Goal: Task Accomplishment & Management: Manage account settings

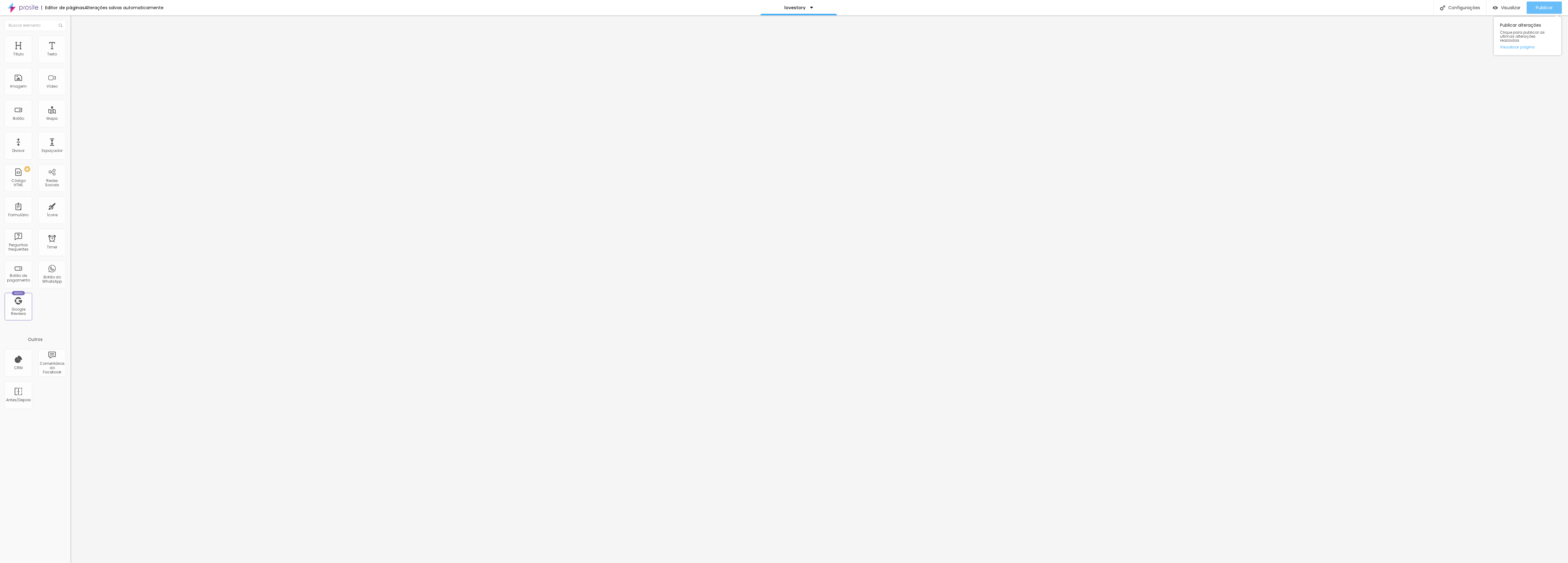
click at [712, 8] on span "Publicar" at bounding box center [1545, 7] width 17 height 5
click at [712, 10] on span "Publicar" at bounding box center [1545, 7] width 17 height 5
click at [712, 9] on span "Publicar" at bounding box center [1545, 7] width 17 height 5
click at [712, 8] on span "Publicar" at bounding box center [1545, 7] width 17 height 5
click at [712, 2] on div "Publicar" at bounding box center [1545, 7] width 17 height 12
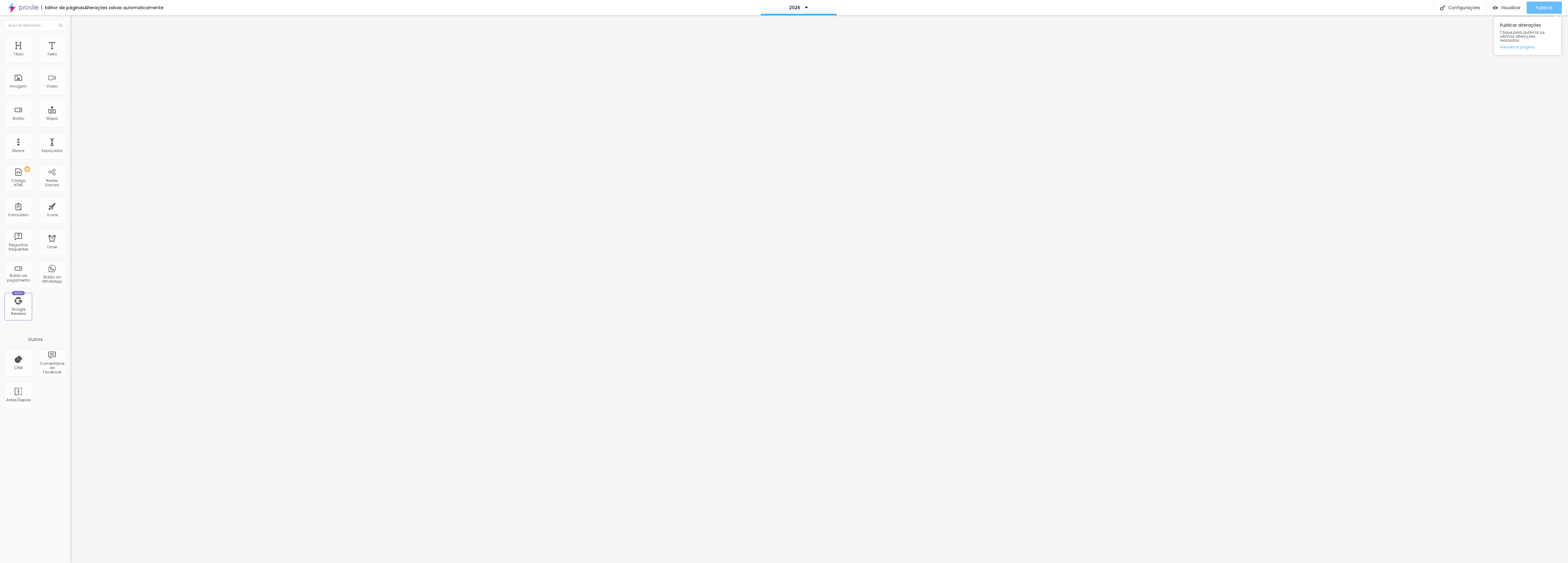
click at [712, 11] on div "Publicar" at bounding box center [1545, 7] width 17 height 12
click at [712, 6] on span "Publicar" at bounding box center [1545, 7] width 17 height 5
click at [712, 11] on div "Publicar" at bounding box center [1545, 7] width 17 height 12
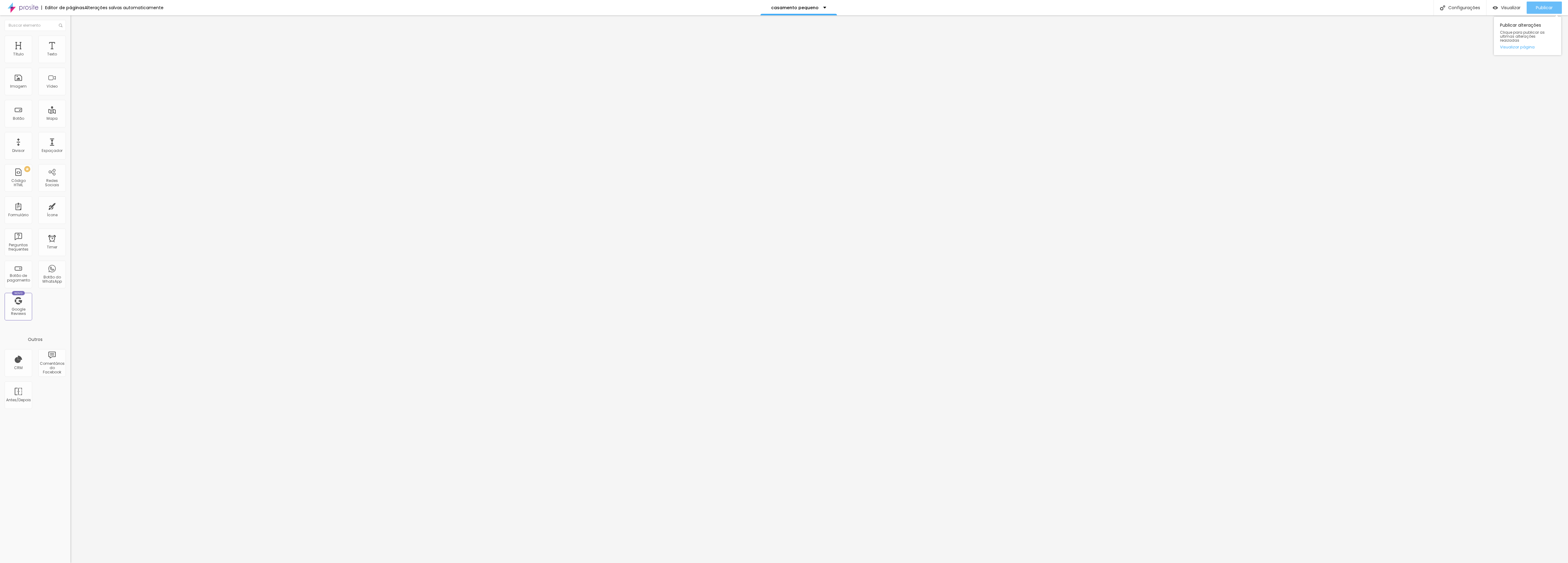
click at [712, 6] on button "Publicar" at bounding box center [1544, 7] width 35 height 12
click at [712, 6] on span "Publicar" at bounding box center [1545, 7] width 17 height 5
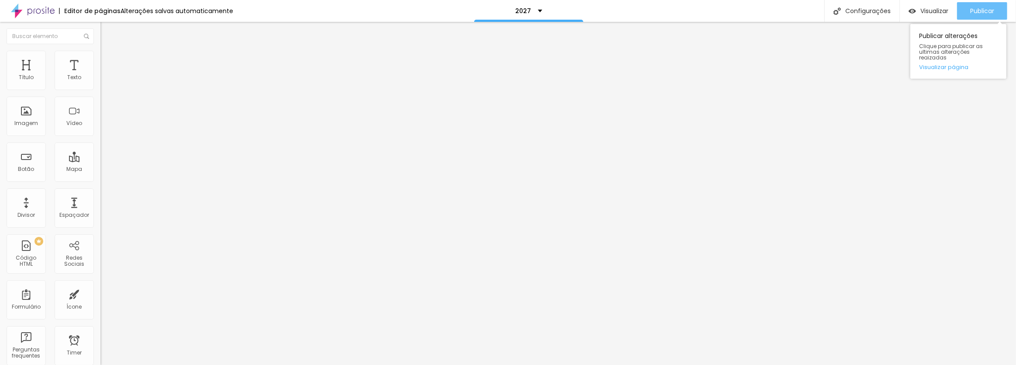
click at [983, 14] on span "Publicar" at bounding box center [983, 10] width 24 height 7
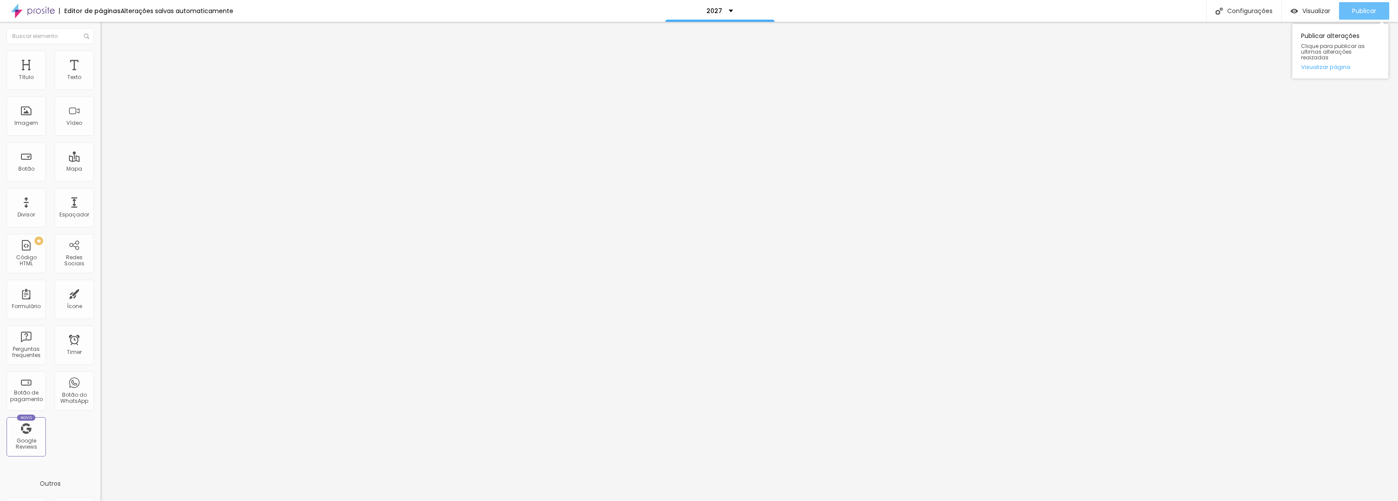
click at [1016, 6] on div "Publicar" at bounding box center [1364, 10] width 24 height 17
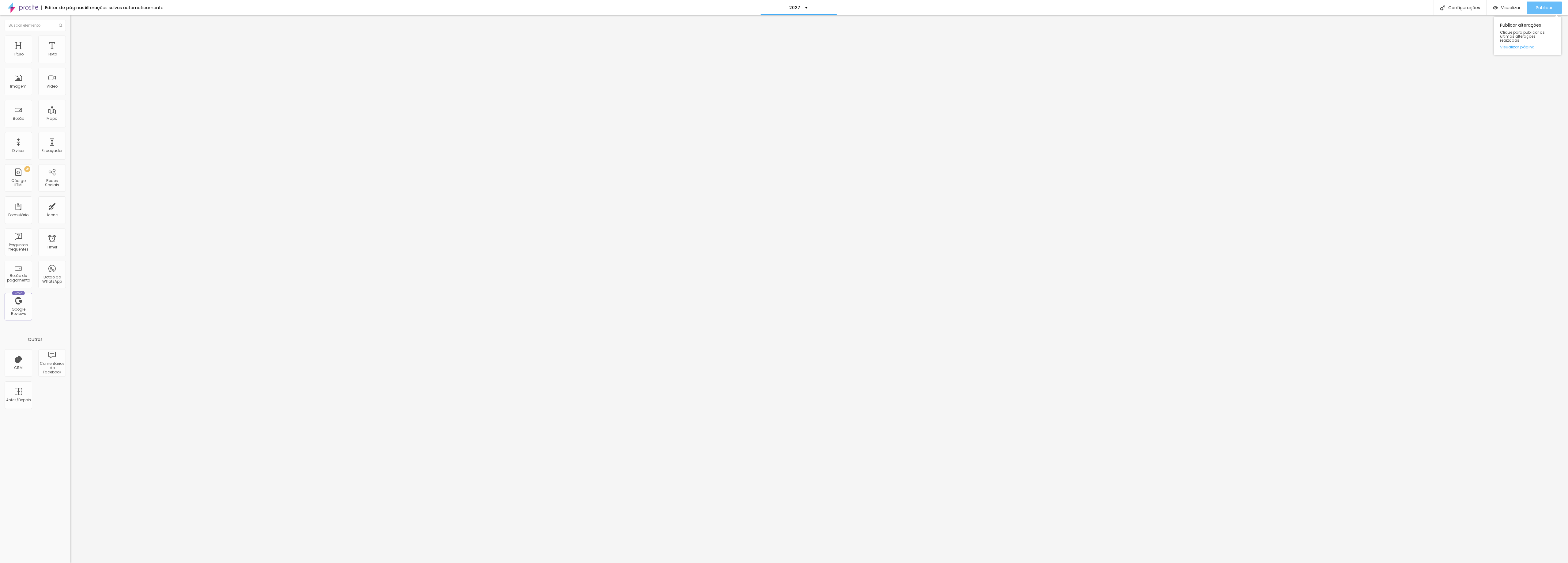
click at [712, 11] on div "Publicar" at bounding box center [1545, 7] width 17 height 12
click at [712, 2] on button "Publicar" at bounding box center [1544, 7] width 35 height 12
